Goal: Transaction & Acquisition: Purchase product/service

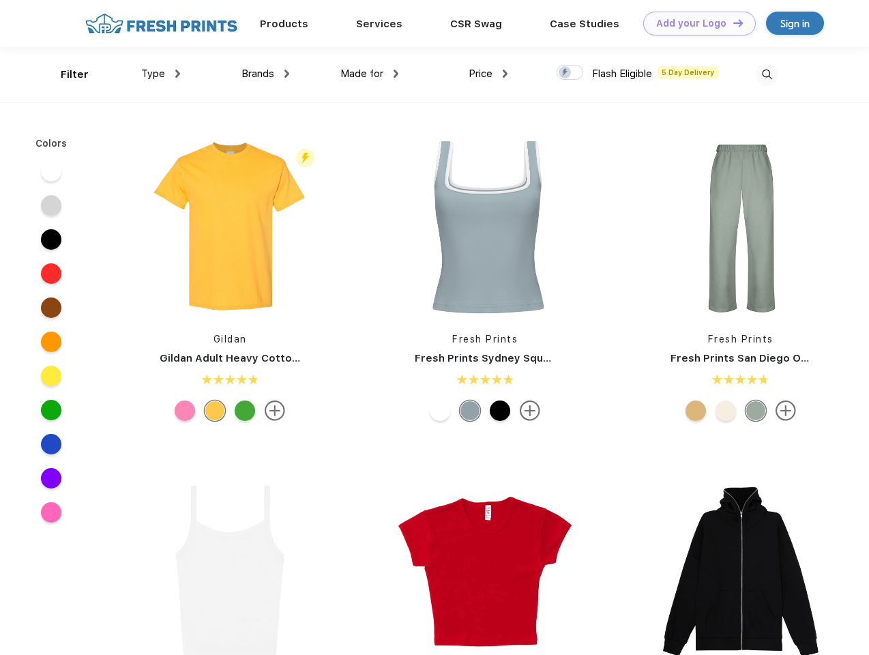
click at [695, 23] on link "Add your Logo Design Tool" at bounding box center [699, 24] width 113 height 24
click at [0, 0] on div "Design Tool" at bounding box center [0, 0] width 0 height 0
click at [732, 23] on link "Add your Logo Design Tool" at bounding box center [699, 24] width 113 height 24
click at [66, 74] on div "Filter" at bounding box center [75, 75] width 28 height 16
click at [161, 74] on span "Type" at bounding box center [153, 74] width 24 height 12
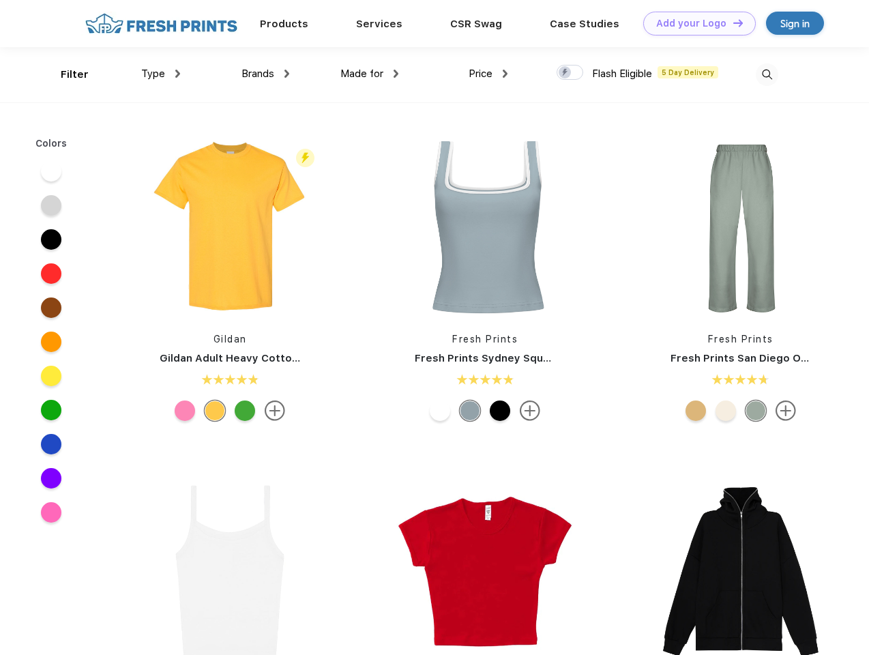
click at [265, 74] on span "Brands" at bounding box center [258, 74] width 33 height 12
click at [370, 74] on span "Made for" at bounding box center [362, 74] width 43 height 12
click at [489, 74] on span "Price" at bounding box center [481, 74] width 24 height 12
click at [570, 73] on div at bounding box center [570, 72] width 27 height 15
click at [566, 73] on input "checkbox" at bounding box center [561, 68] width 9 height 9
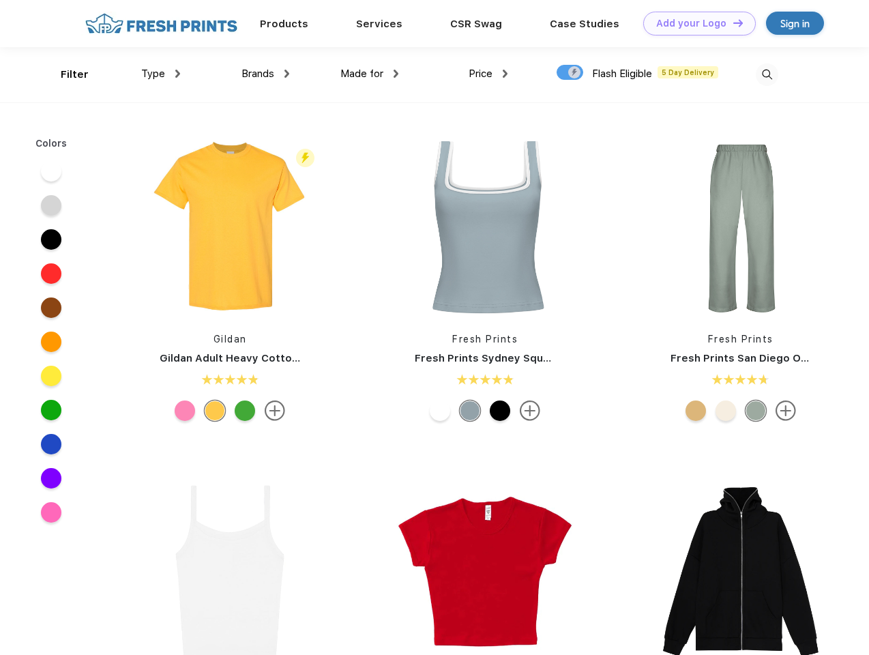
click at [767, 74] on img at bounding box center [767, 74] width 23 height 23
